Goal: Task Accomplishment & Management: Manage account settings

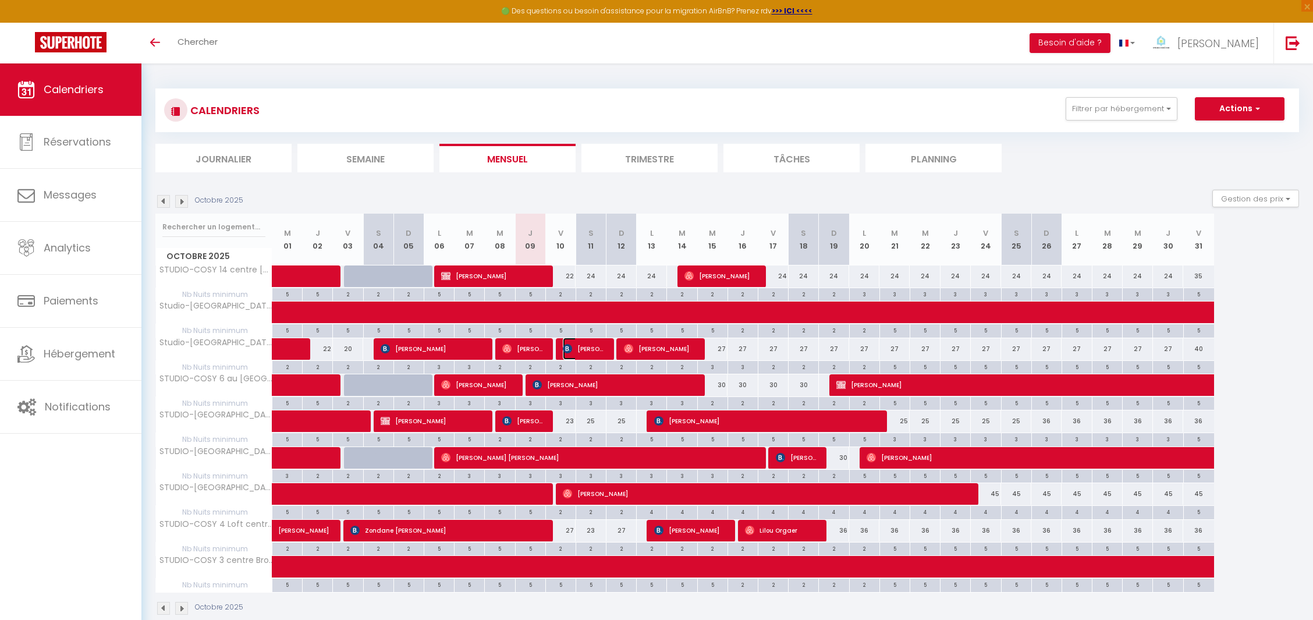
click at [586, 348] on span "[PERSON_NAME]" at bounding box center [583, 349] width 40 height 22
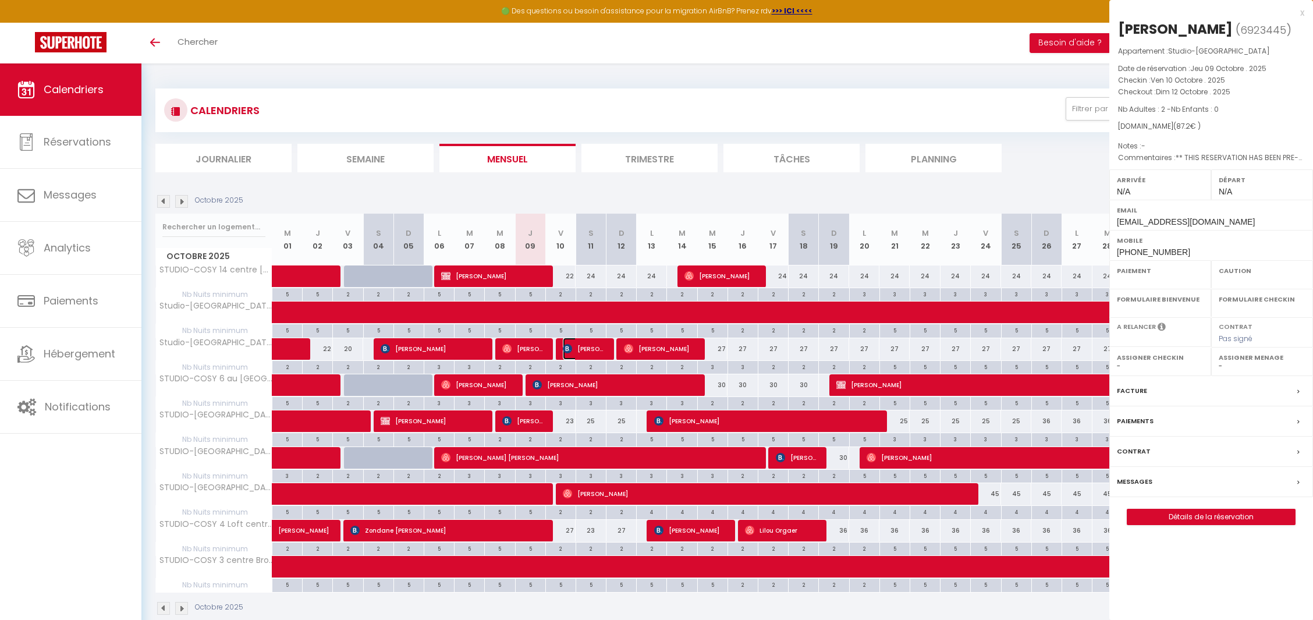
select select "OK"
select select "KO"
select select "0"
select select "1"
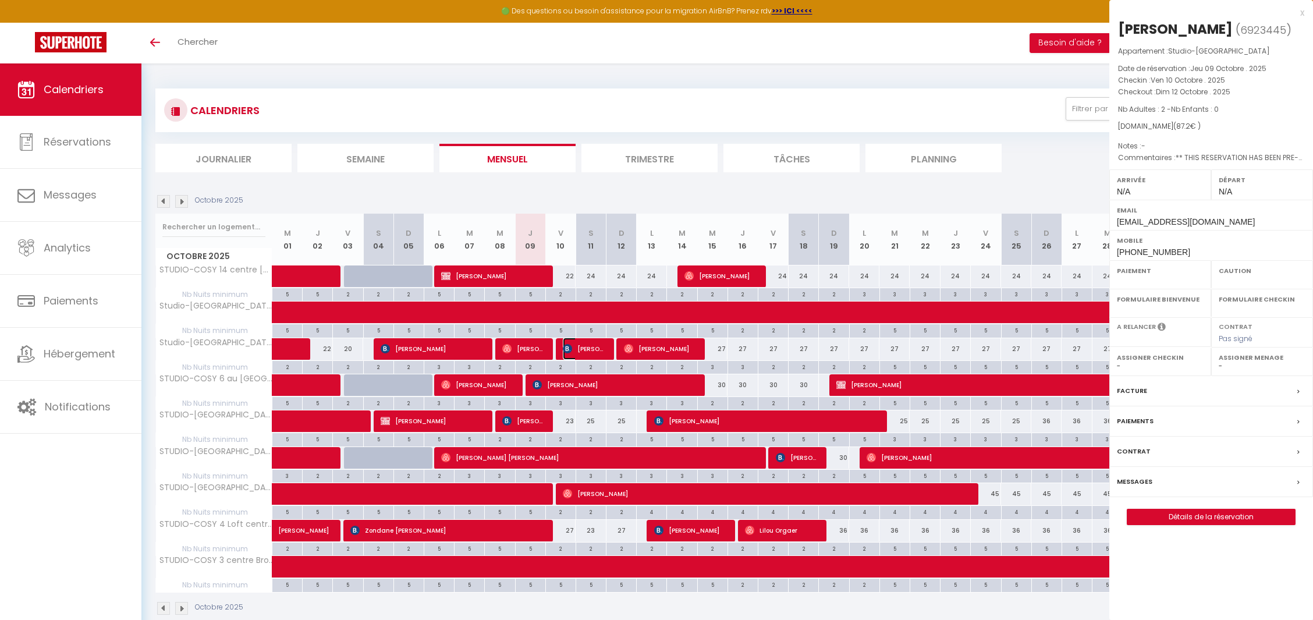
select select
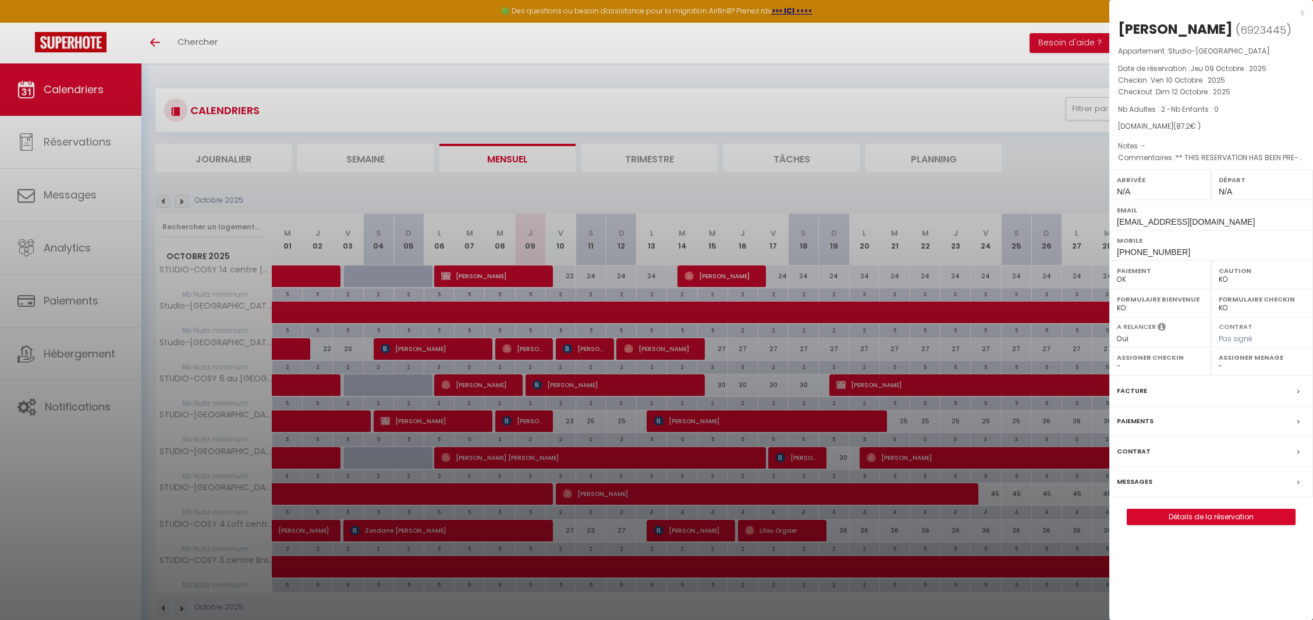
click at [586, 348] on div at bounding box center [656, 310] width 1313 height 620
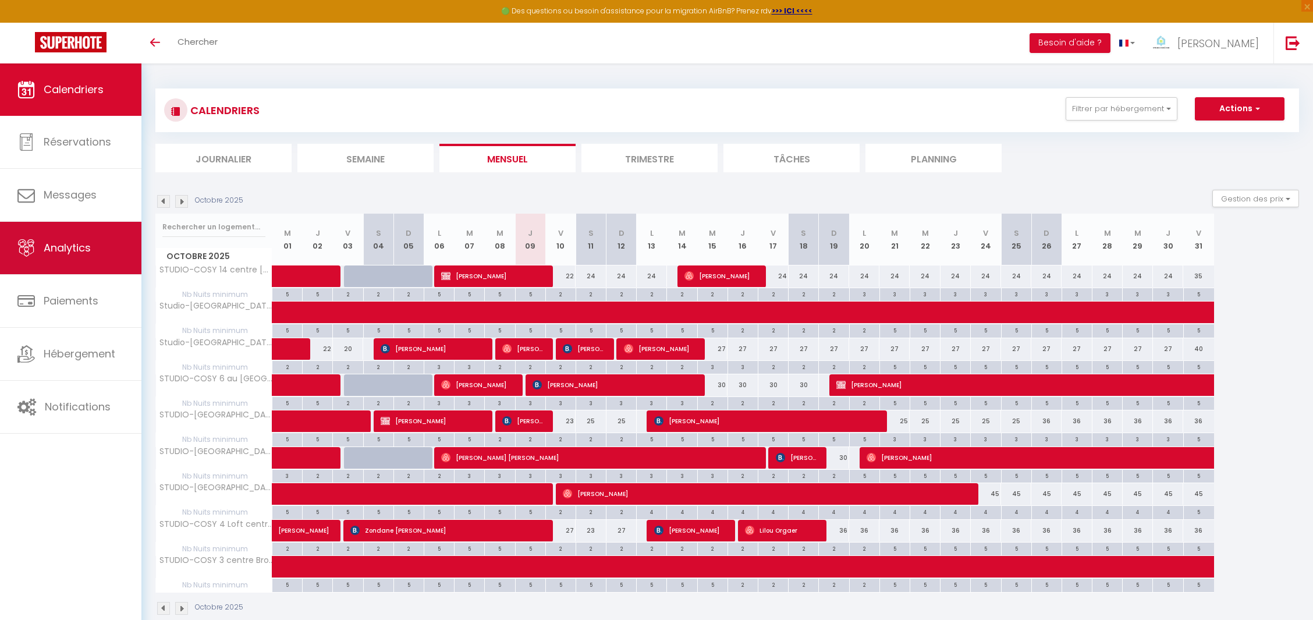
click at [81, 250] on span "Analytics" at bounding box center [67, 247] width 47 height 15
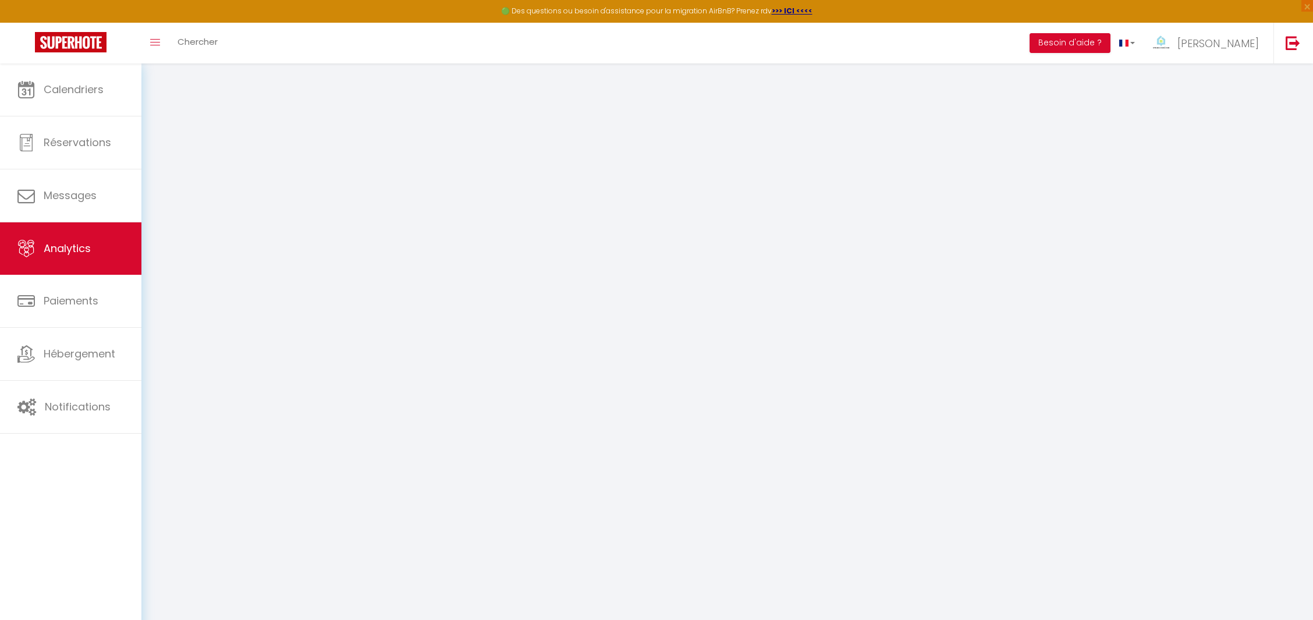
select select "2025"
select select "10"
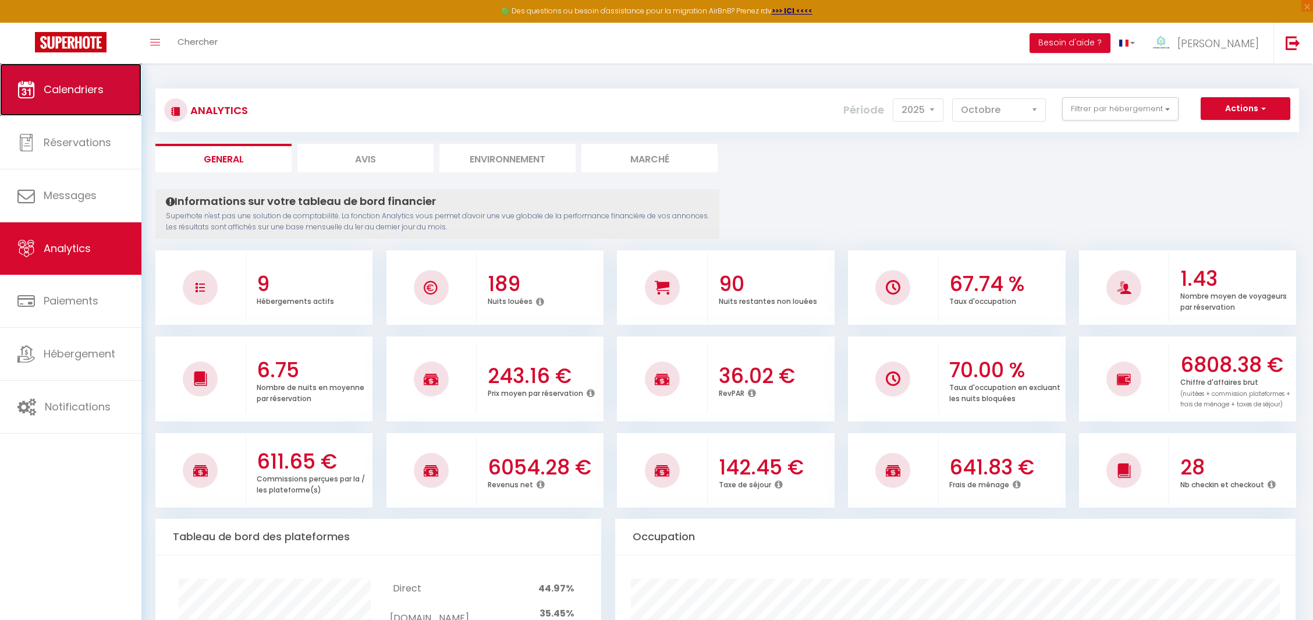
click at [102, 70] on link "Calendriers" at bounding box center [70, 89] width 141 height 52
